Goal: Information Seeking & Learning: Find specific fact

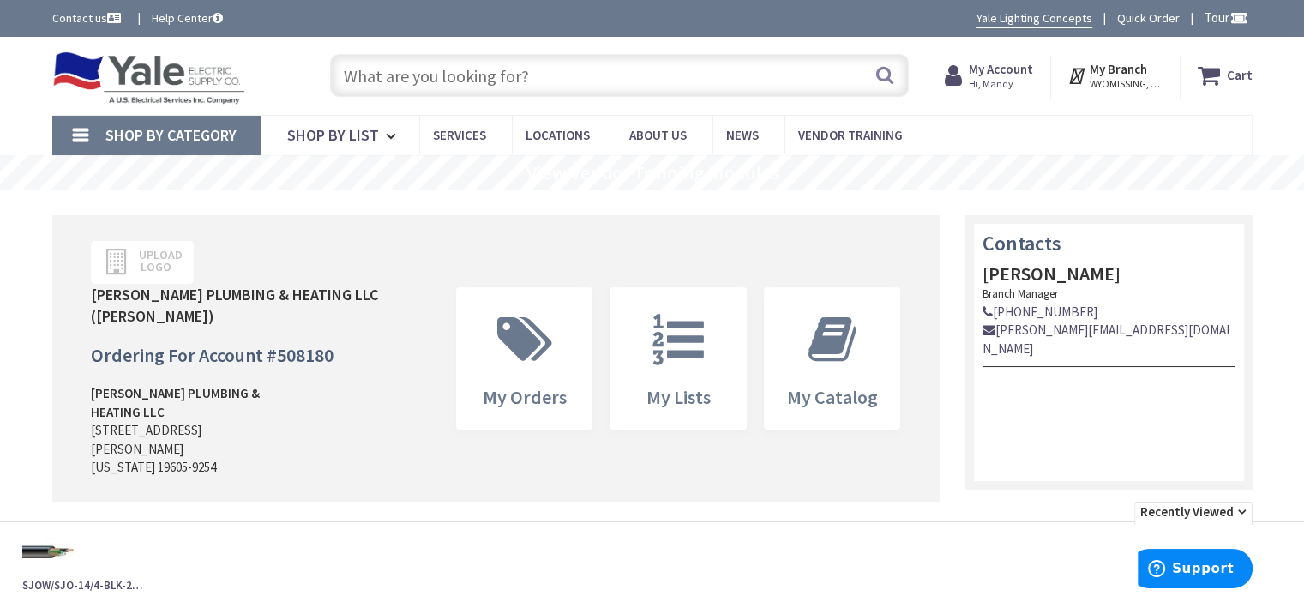
click at [435, 77] on input "text" at bounding box center [619, 75] width 578 height 43
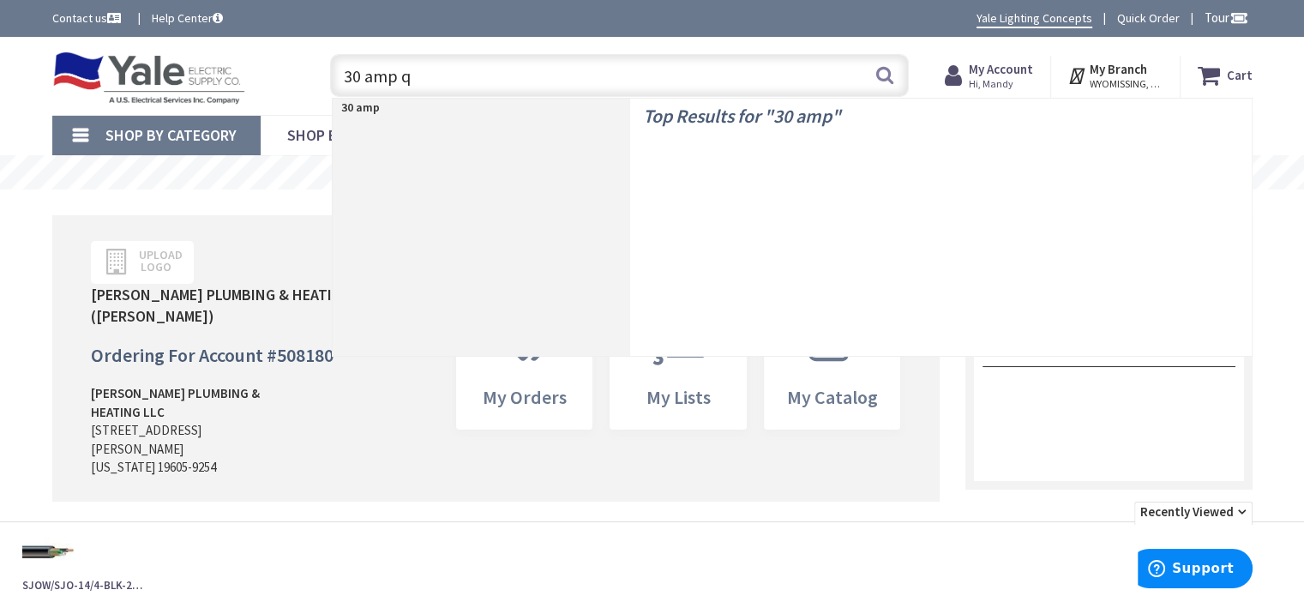
type input "30 amp qp"
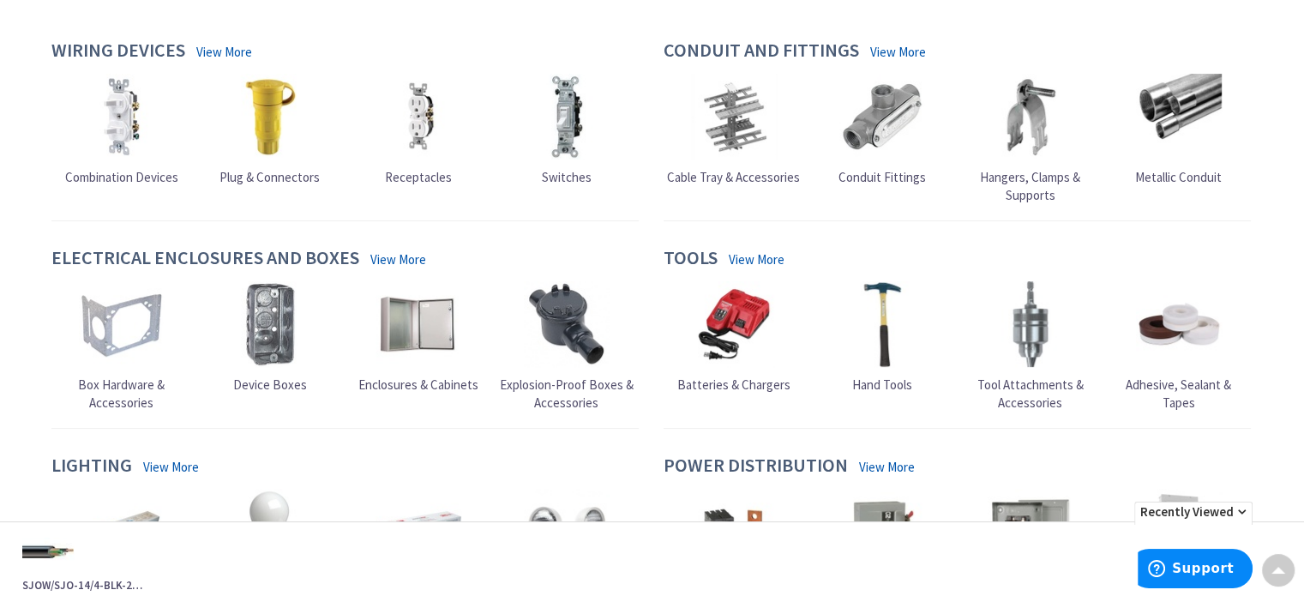
scroll to position [171, 0]
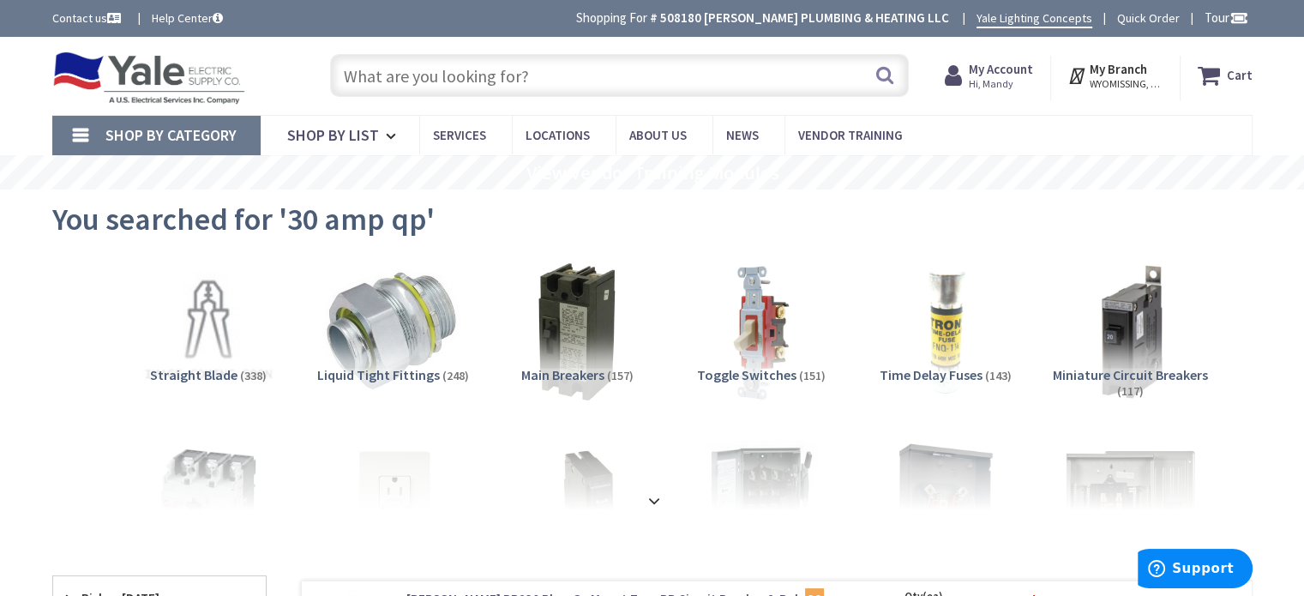
click at [554, 75] on input "text" at bounding box center [619, 75] width 578 height 43
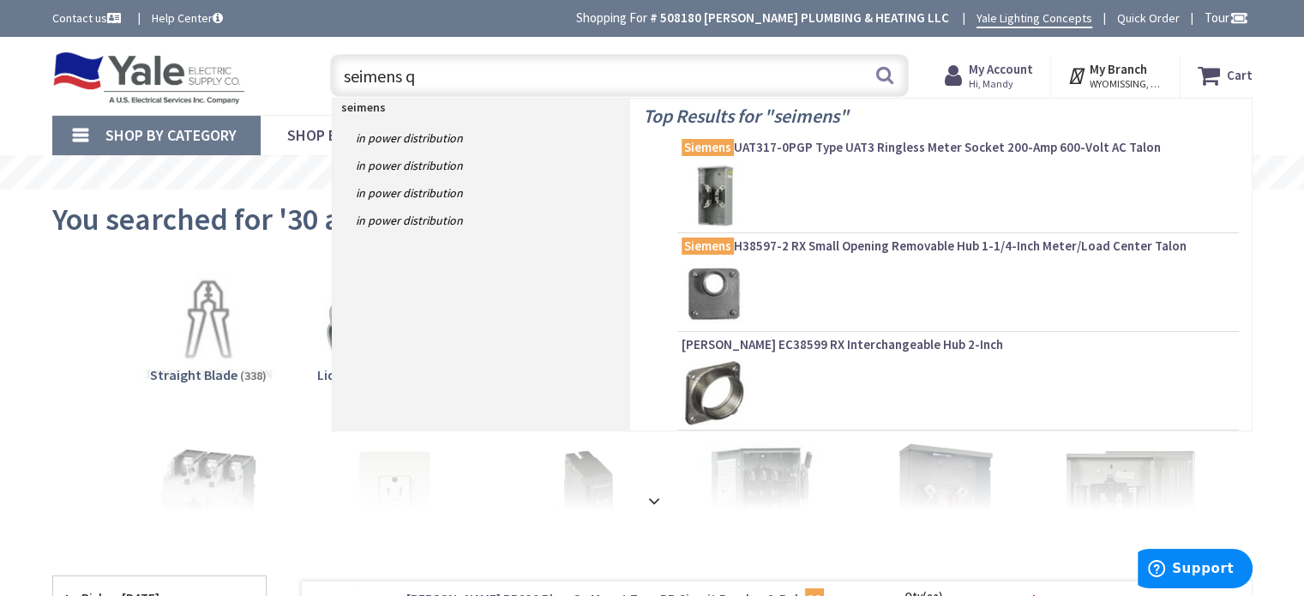
type input "seimens qp"
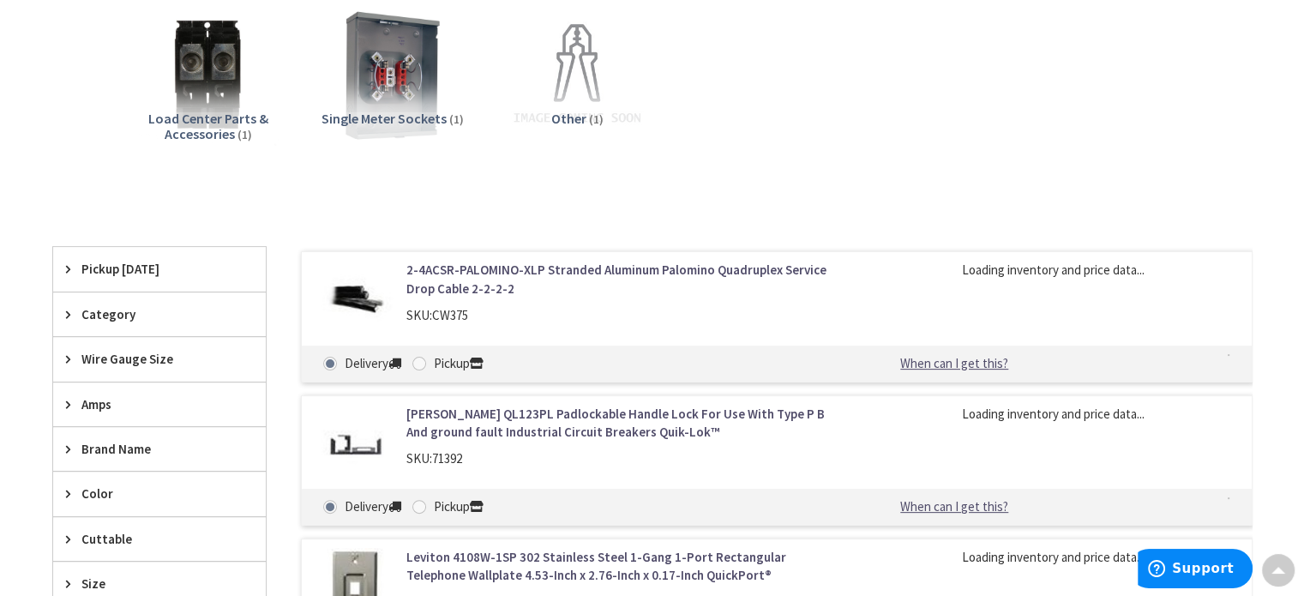
scroll to position [600, 0]
